Goal: Transaction & Acquisition: Purchase product/service

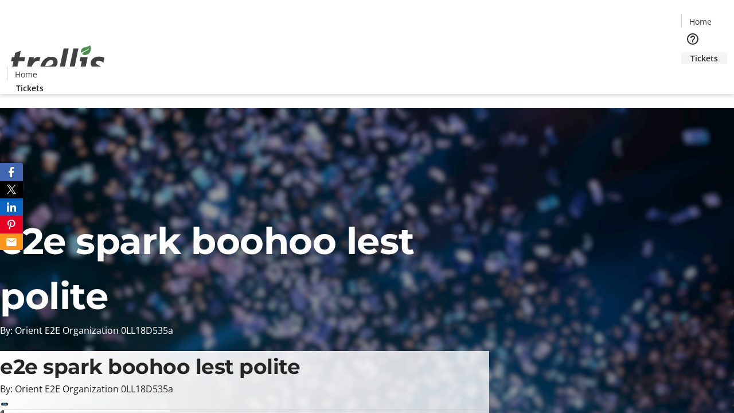
click at [691, 52] on span "Tickets" at bounding box center [705, 58] width 28 height 12
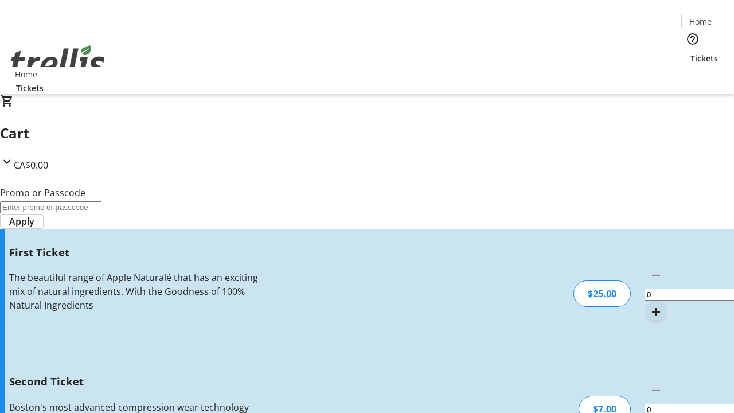
click at [650, 305] on mat-icon "Increment by one" at bounding box center [657, 312] width 14 height 14
type input "1"
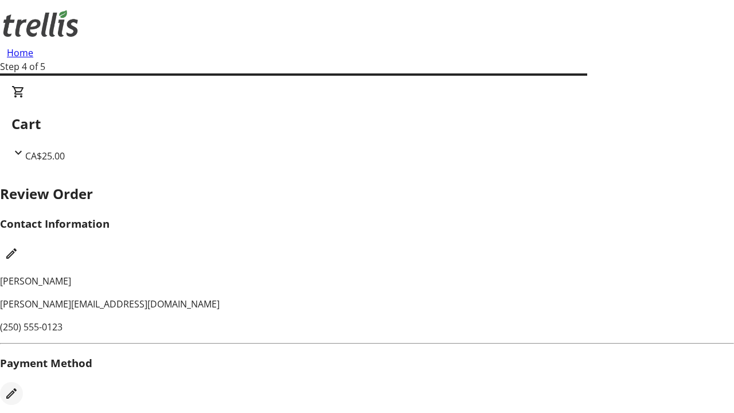
click at [18, 387] on mat-icon "Edit Payment Method" at bounding box center [12, 394] width 14 height 14
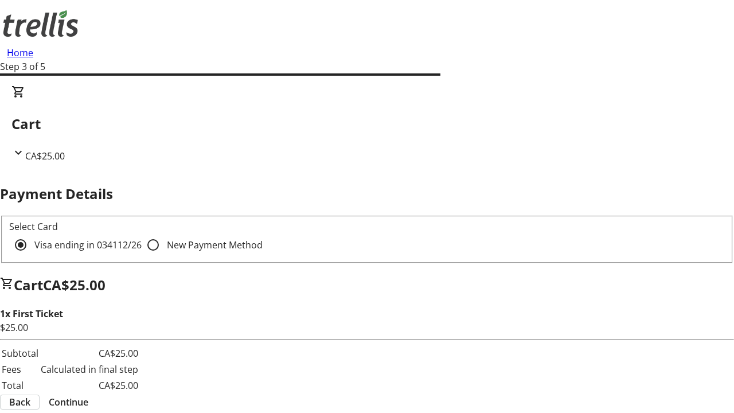
click at [142, 234] on input "New Payment Method" at bounding box center [153, 245] width 23 height 23
radio input "true"
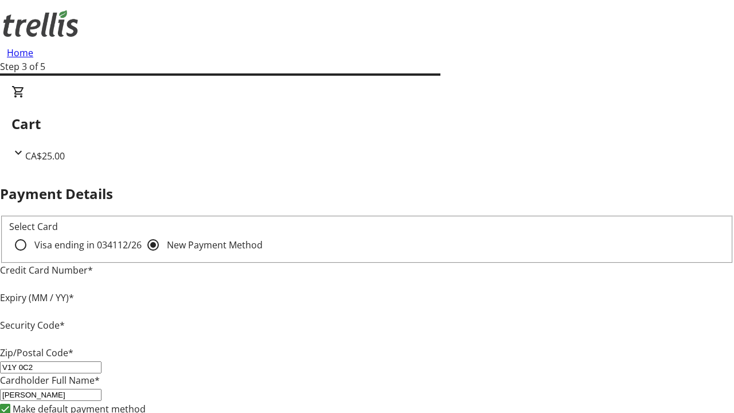
type input "V1Y 0C2"
